Goal: Task Accomplishment & Management: Use online tool/utility

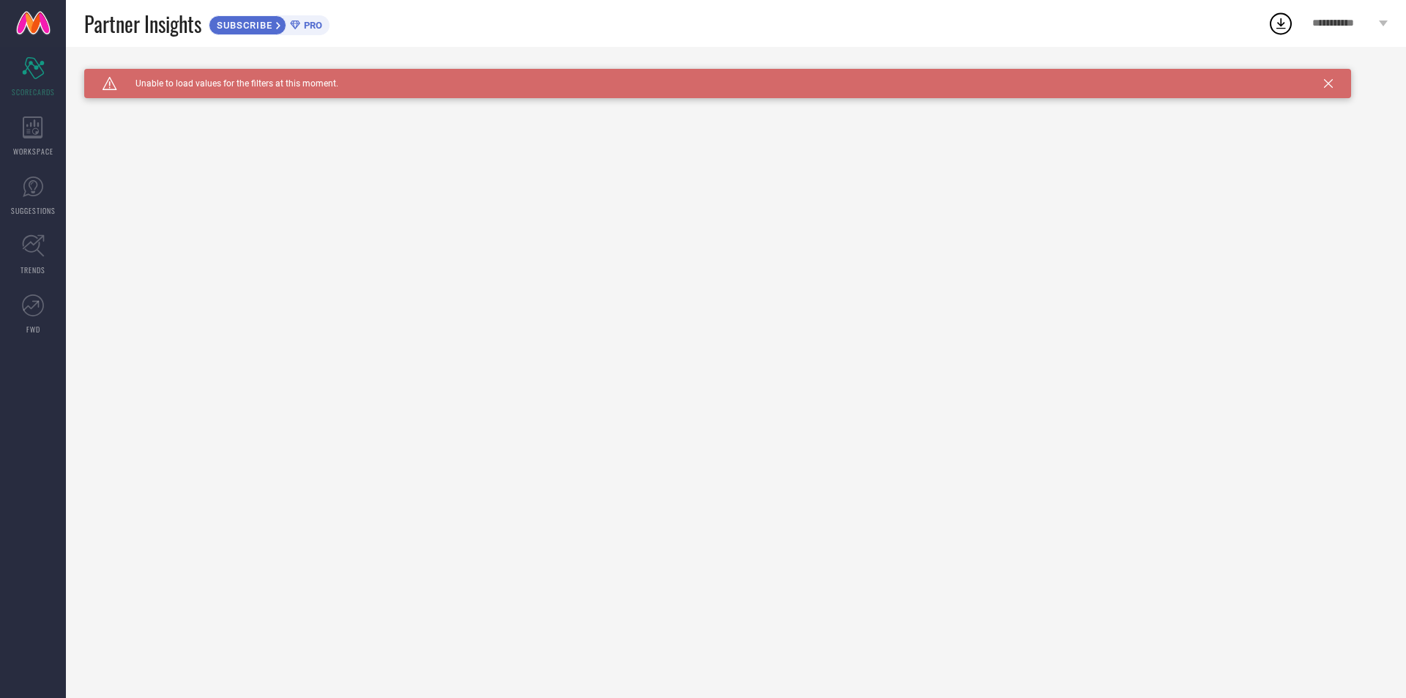
click at [1289, 23] on icon at bounding box center [1281, 23] width 26 height 26
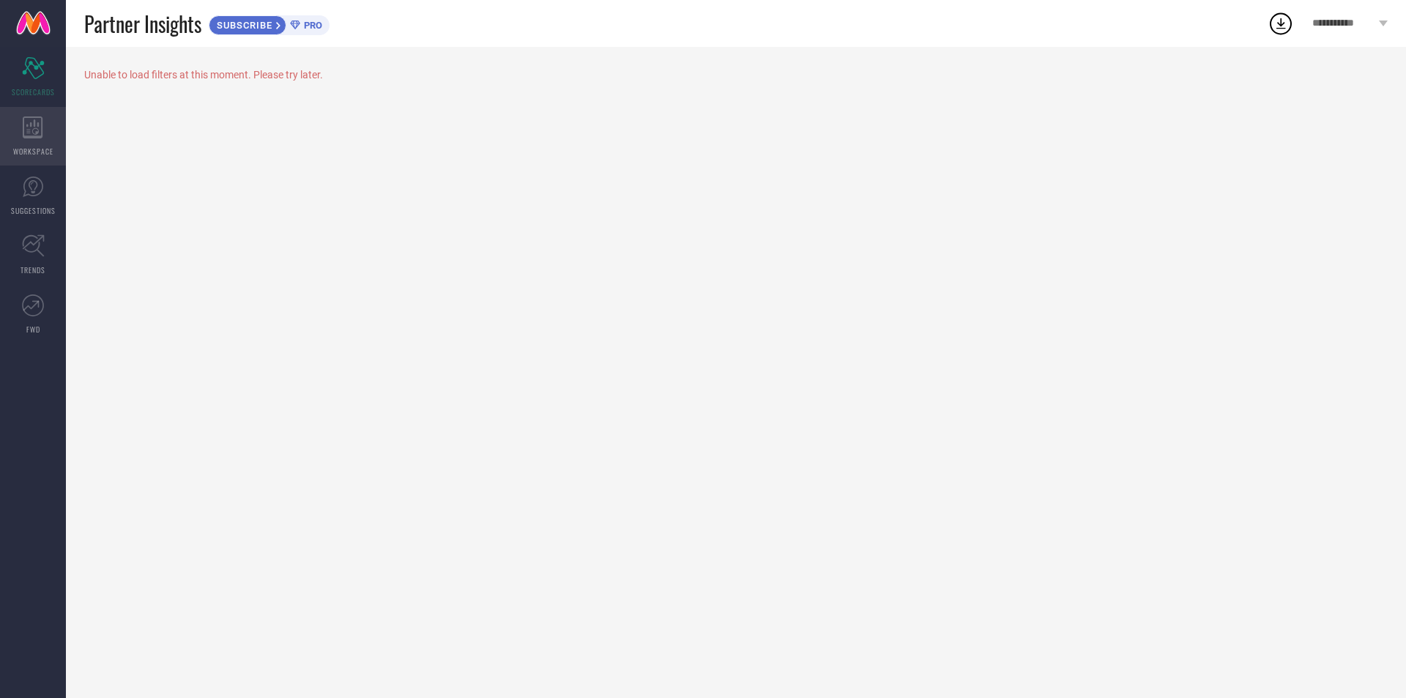
click at [51, 133] on div "WORKSPACE" at bounding box center [33, 136] width 66 height 59
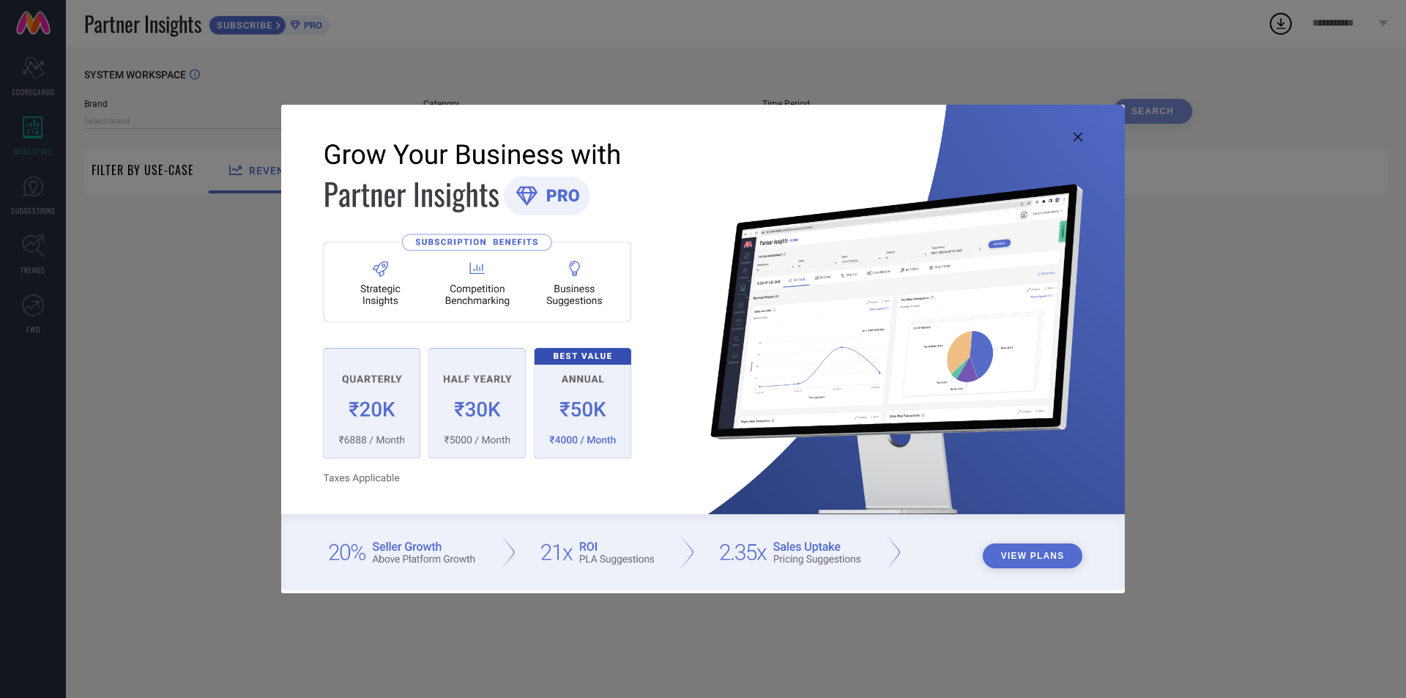
type input "1 STOP FASHION"
type input "All"
click at [1077, 138] on icon at bounding box center [1078, 137] width 9 height 9
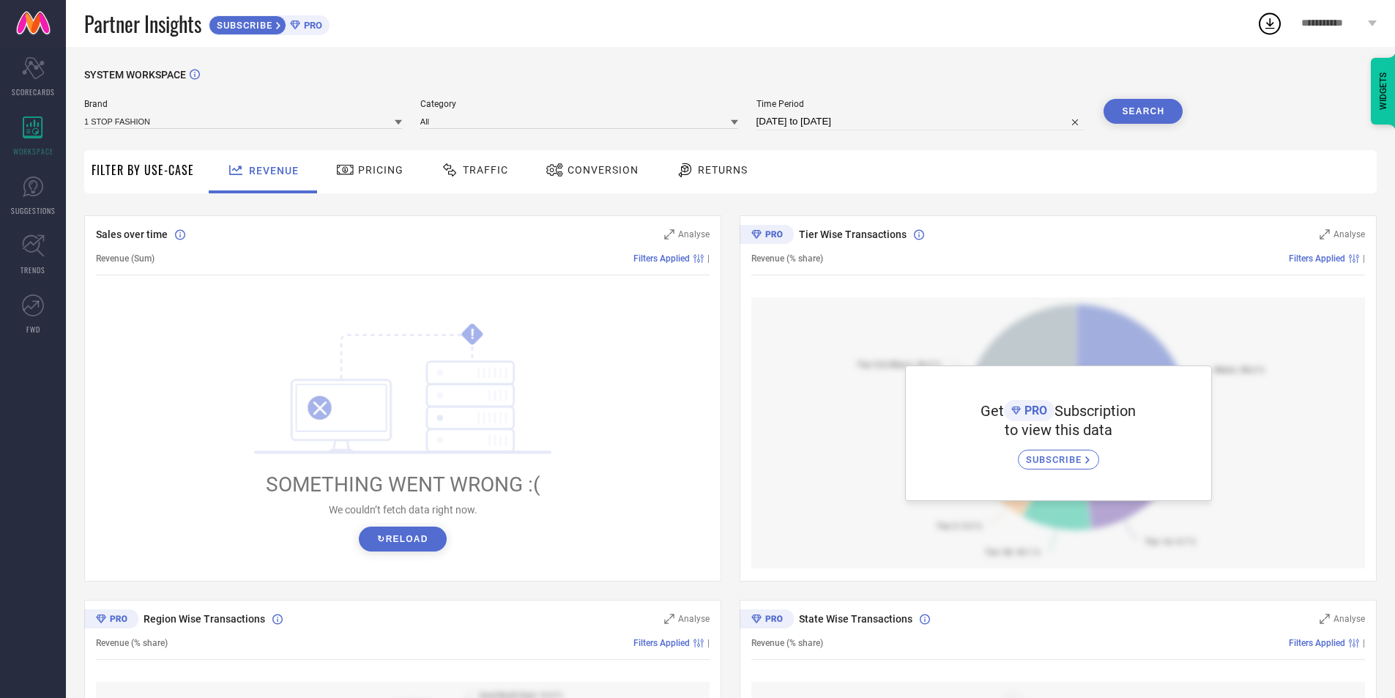
click at [392, 532] on button "↻ Reload" at bounding box center [402, 539] width 87 height 25
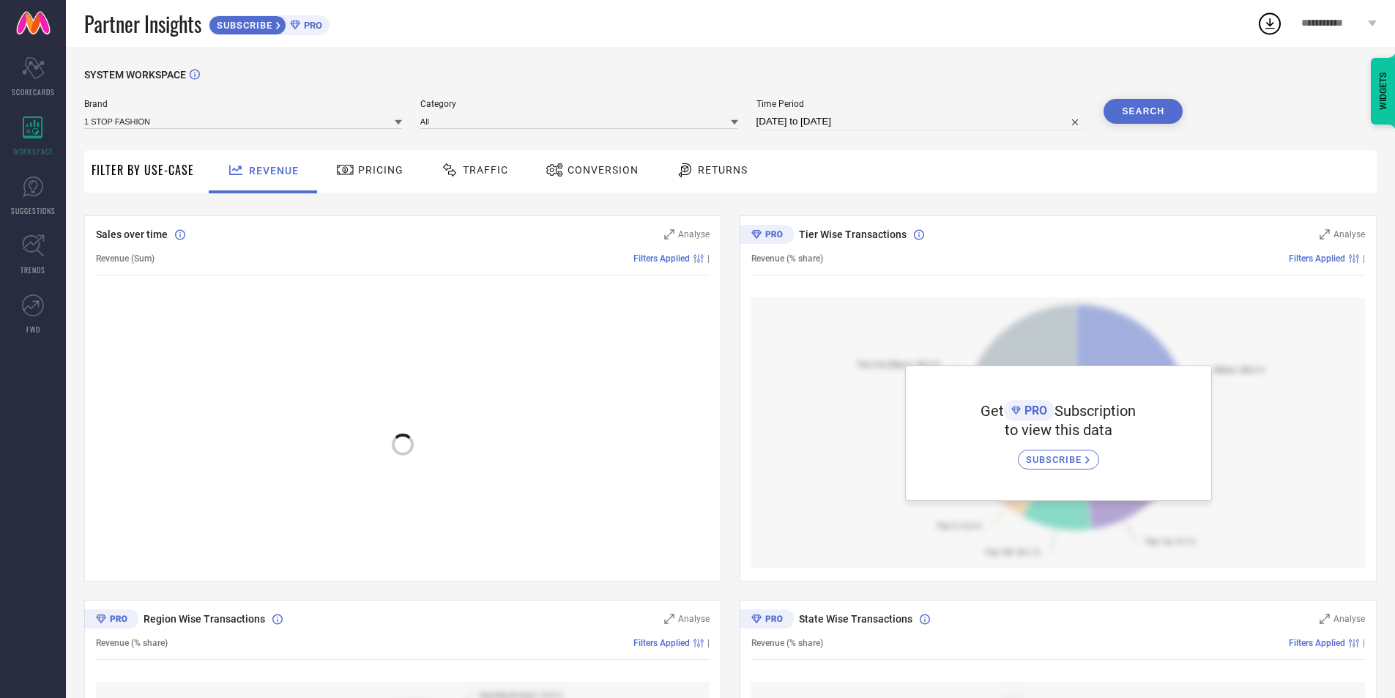
click at [392, 532] on div at bounding box center [403, 436] width 614 height 279
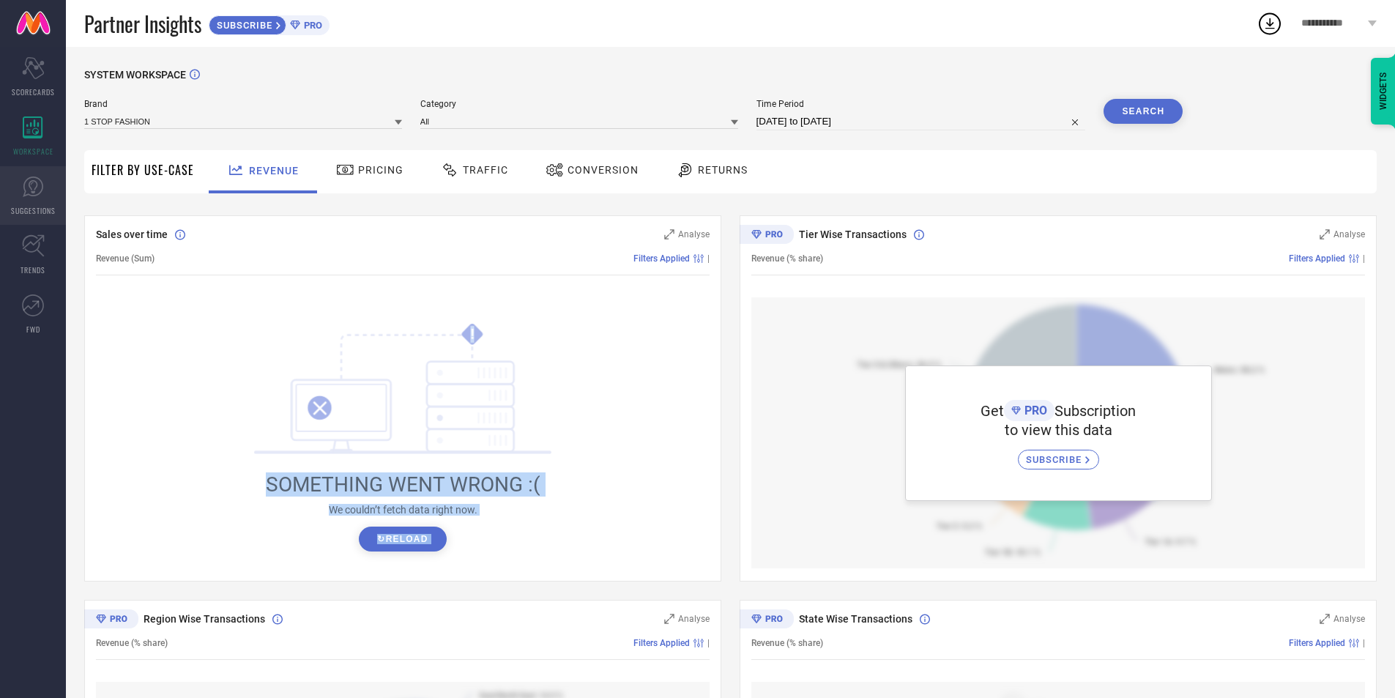
click at [23, 207] on span "SUGGESTIONS" at bounding box center [33, 210] width 45 height 11
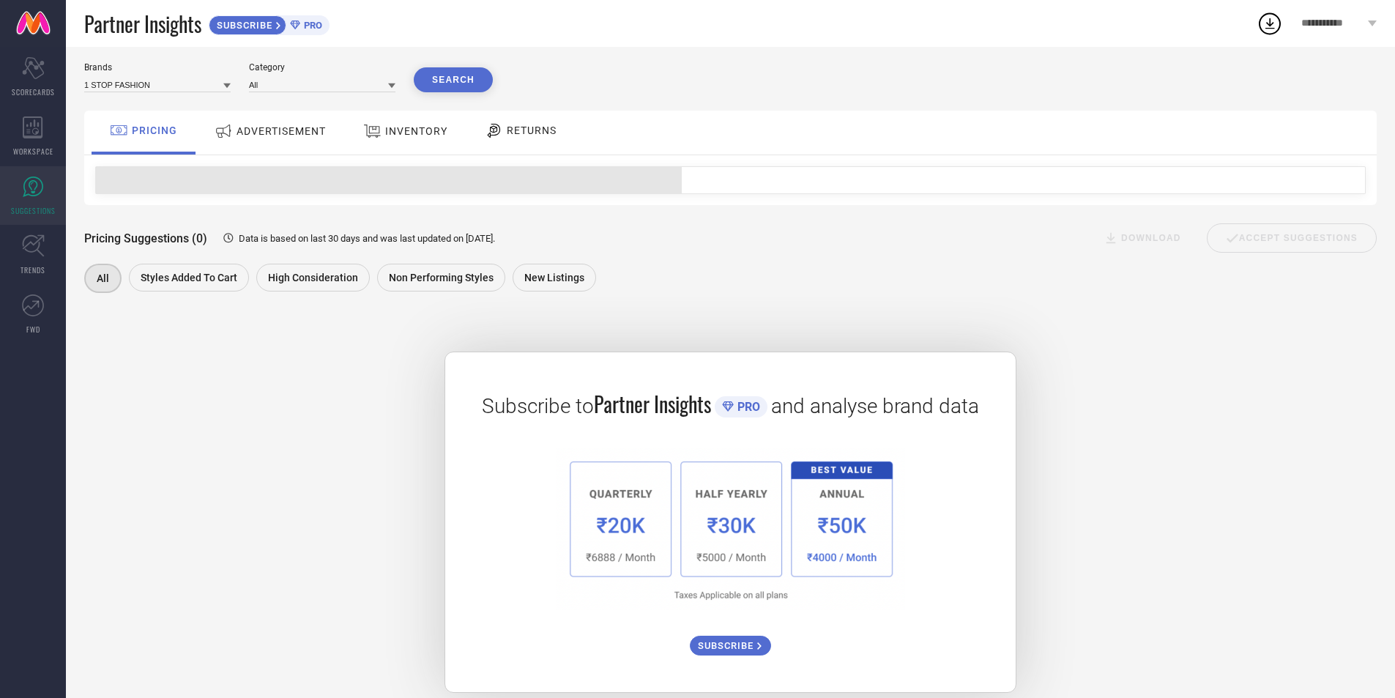
scroll to position [56, 0]
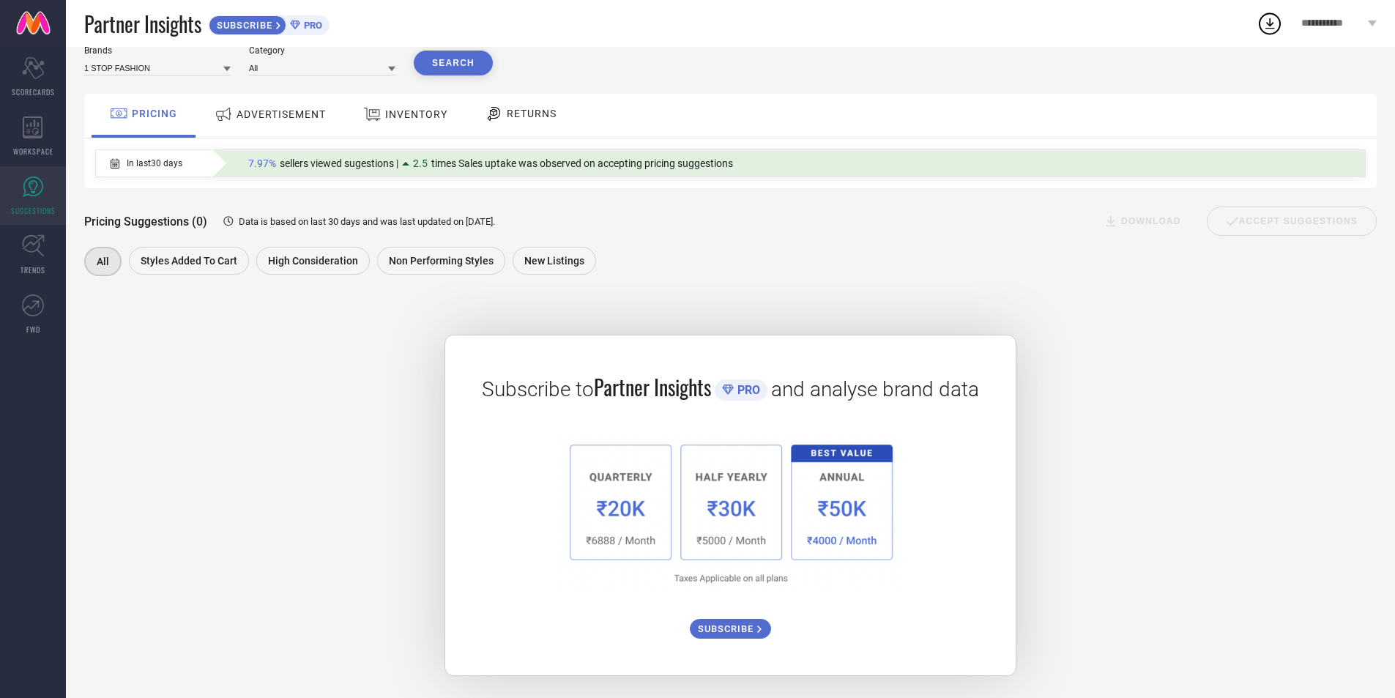
click at [278, 133] on div "ADVERTISEMENT" at bounding box center [270, 116] width 148 height 44
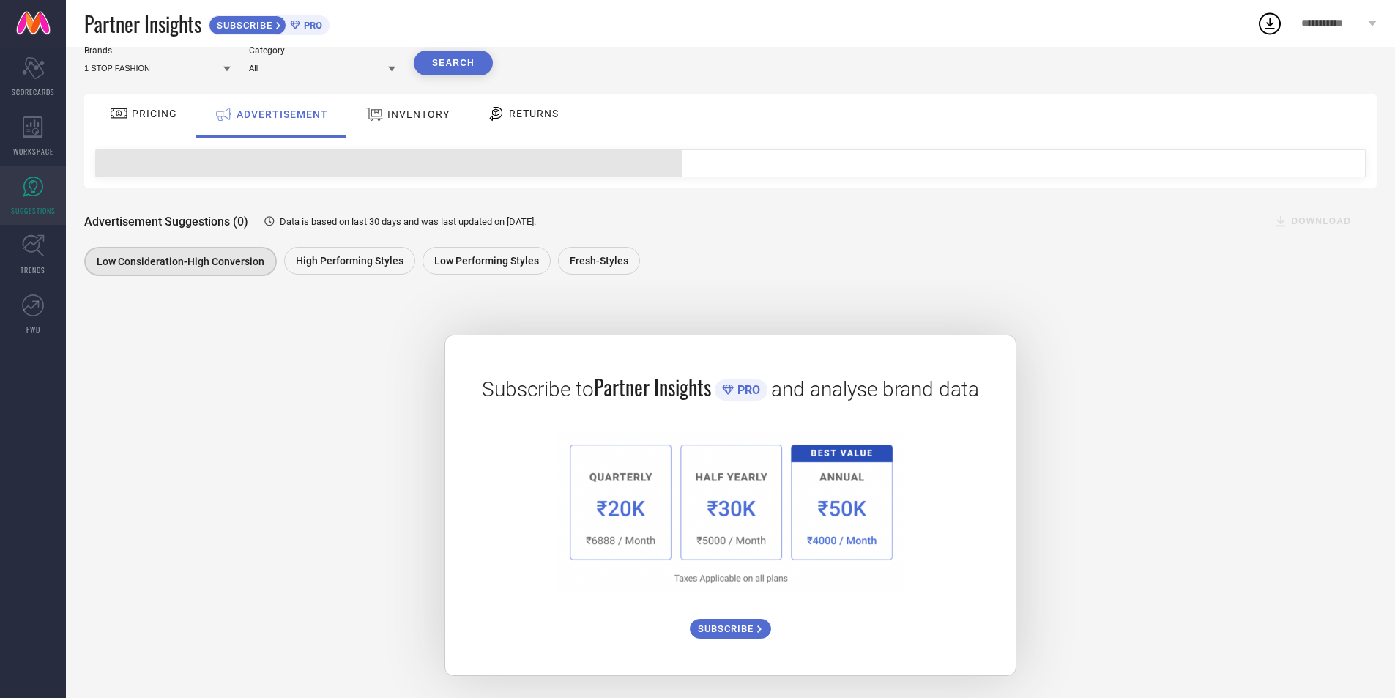
click at [375, 125] on div "INVENTORY" at bounding box center [408, 114] width 92 height 26
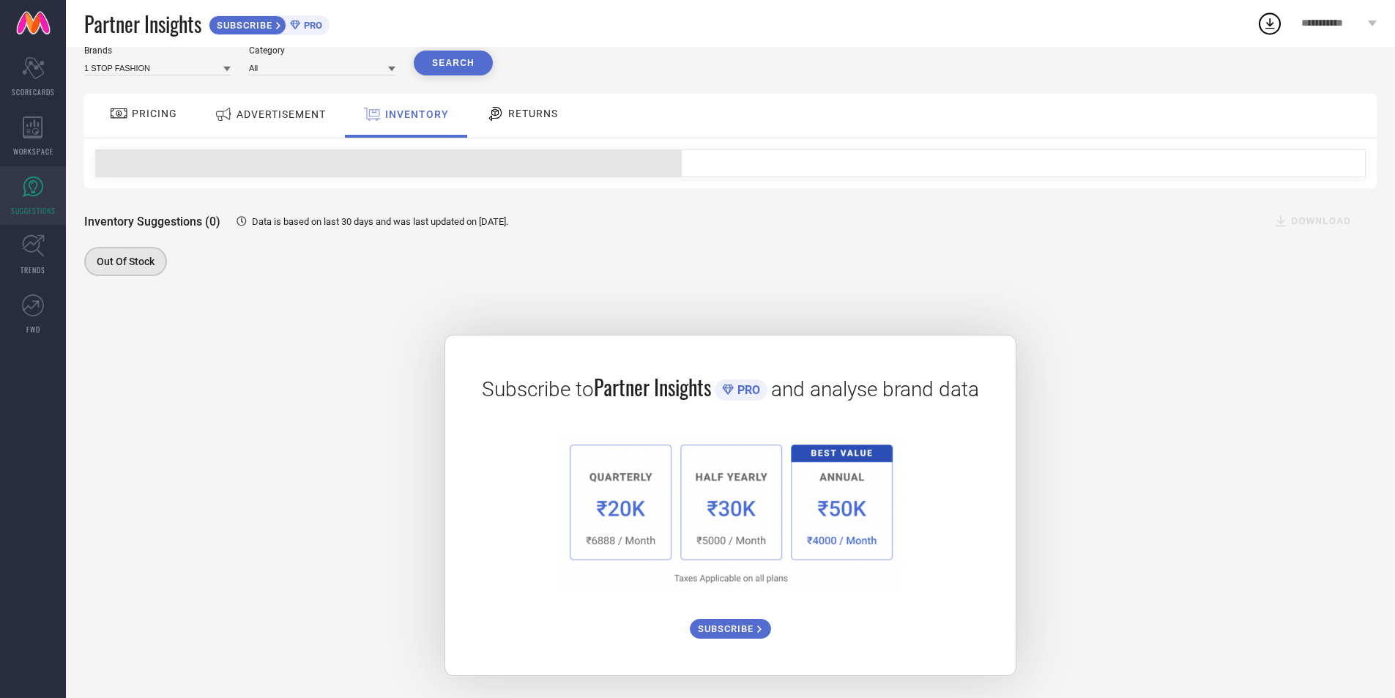
click at [544, 122] on div "RETURNS" at bounding box center [522, 113] width 79 height 25
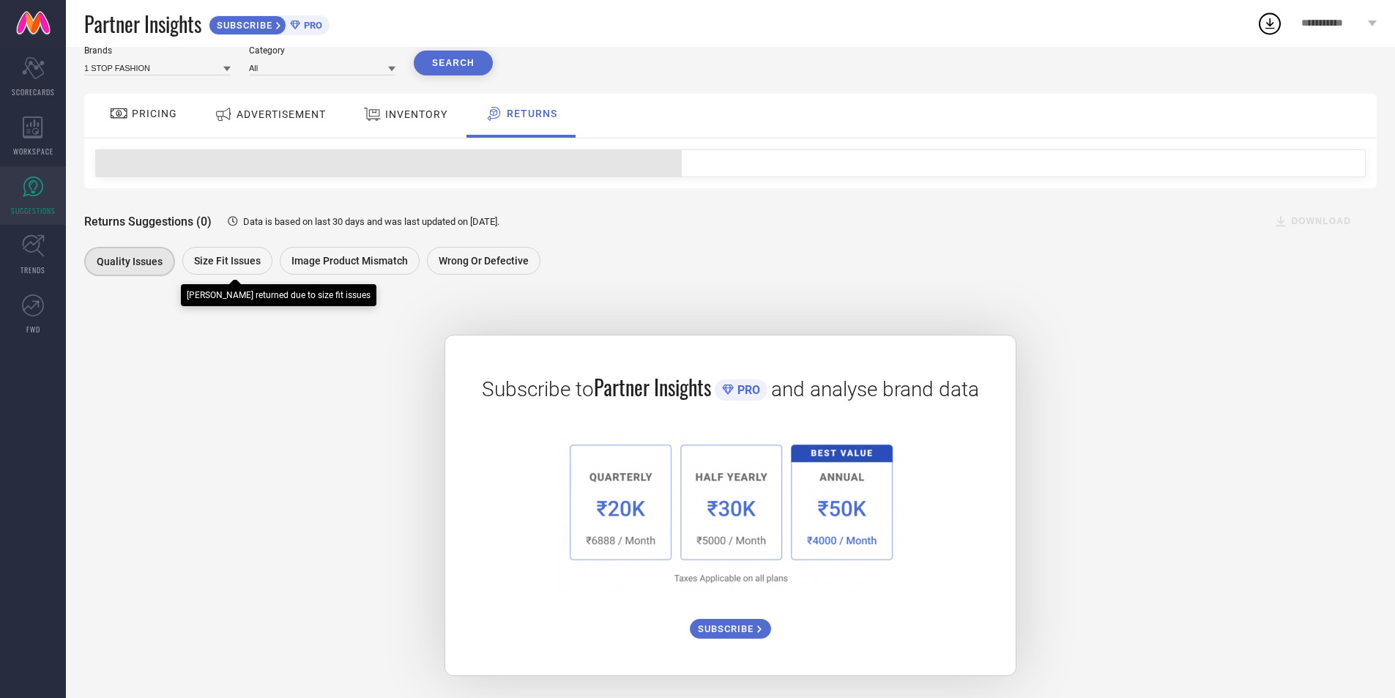
click at [228, 261] on span "Size fit issues" at bounding box center [227, 261] width 67 height 12
